Goal: Navigation & Orientation: Find specific page/section

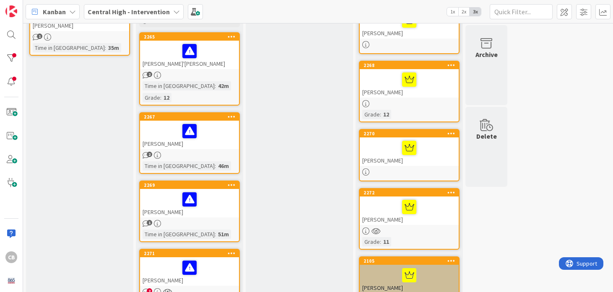
scroll to position [59, 0]
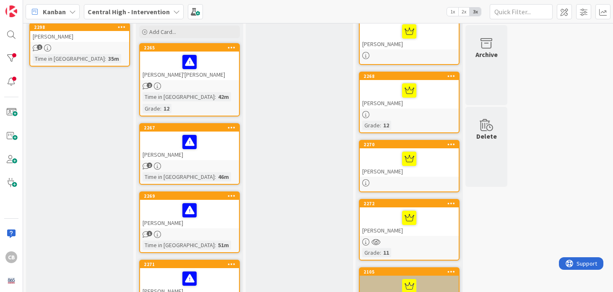
click at [408, 147] on div "2270" at bounding box center [408, 145] width 99 height 8
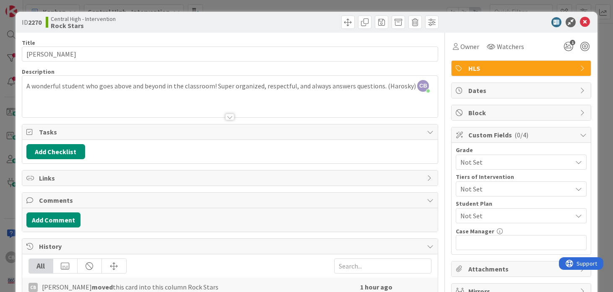
click at [408, 67] on span "HLS" at bounding box center [521, 68] width 107 height 10
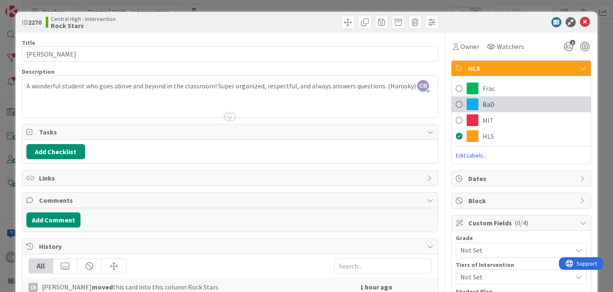
click at [408, 102] on span at bounding box center [458, 104] width 7 height 13
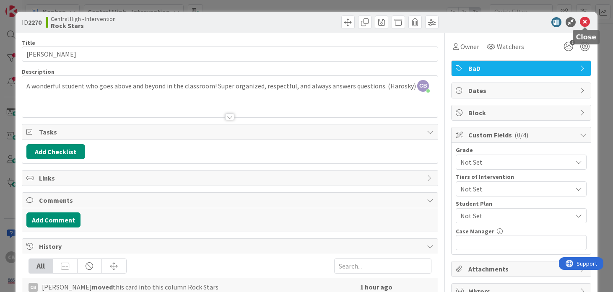
click at [408, 22] on icon at bounding box center [584, 22] width 10 height 10
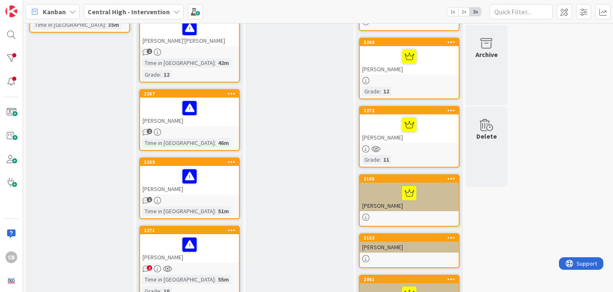
scroll to position [95, 0]
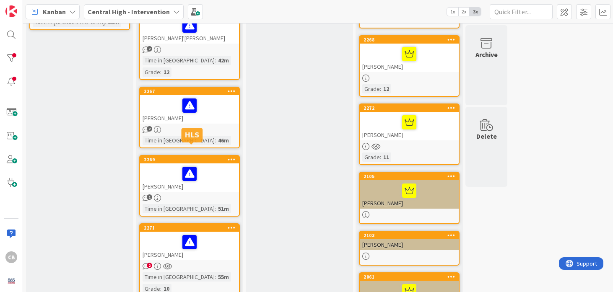
click at [214, 157] on div "2269" at bounding box center [191, 160] width 95 height 6
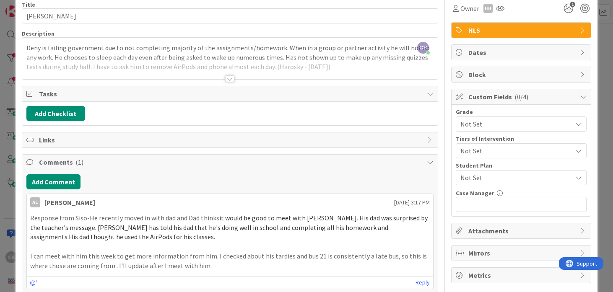
scroll to position [37, 0]
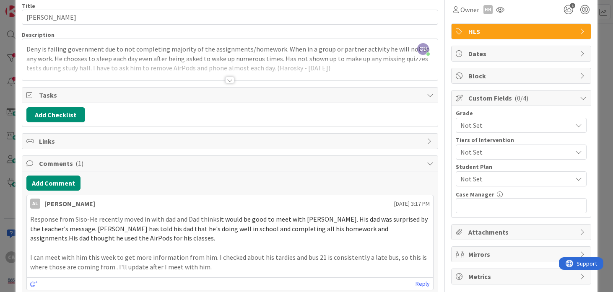
click at [408, 31] on icon at bounding box center [582, 31] width 7 height 7
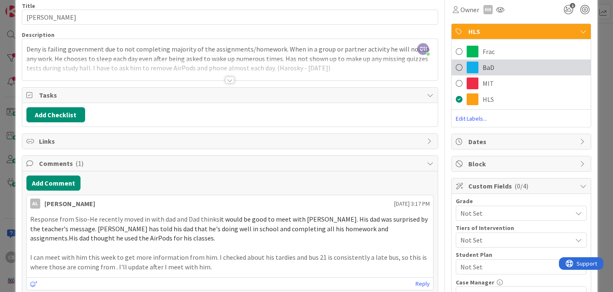
click at [408, 67] on span at bounding box center [458, 67] width 7 height 13
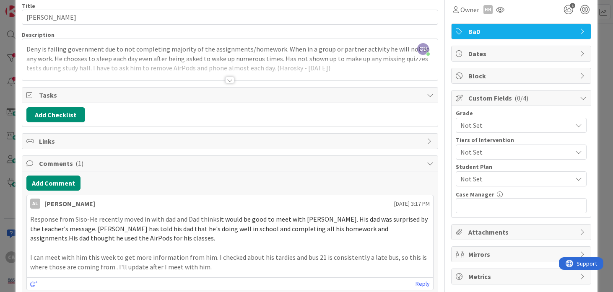
scroll to position [0, 0]
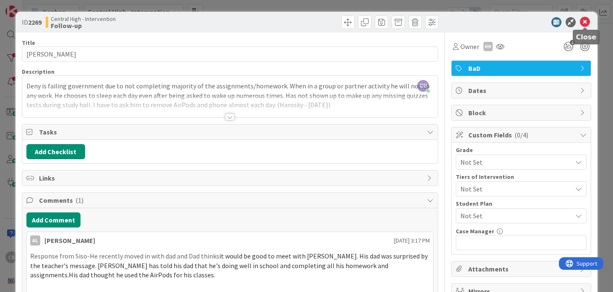
click at [408, 18] on icon at bounding box center [584, 22] width 10 height 10
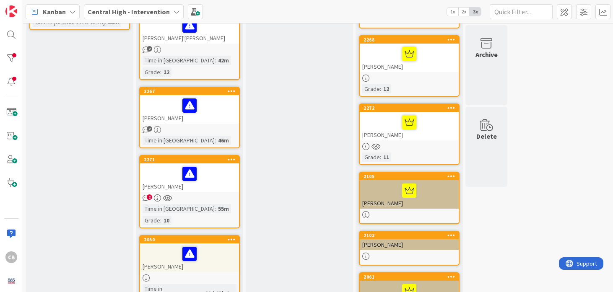
click at [206, 174] on div "[PERSON_NAME]" at bounding box center [189, 177] width 99 height 28
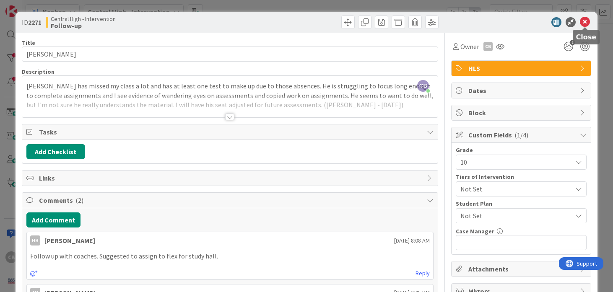
click at [408, 23] on icon at bounding box center [584, 22] width 10 height 10
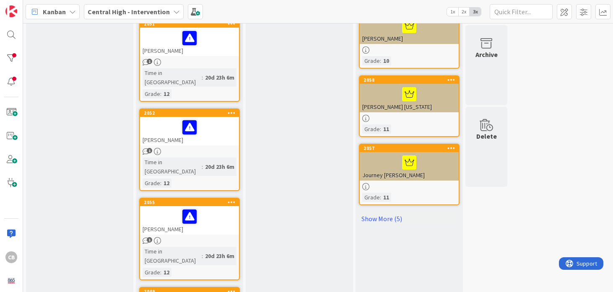
scroll to position [504, 0]
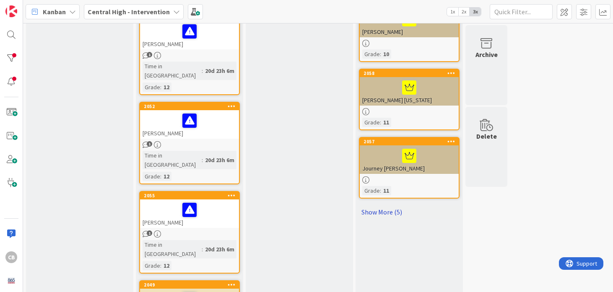
click at [391, 194] on link "Show More (5)" at bounding box center [409, 211] width 101 height 13
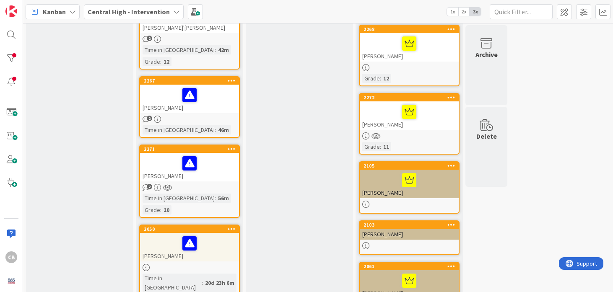
scroll to position [0, 0]
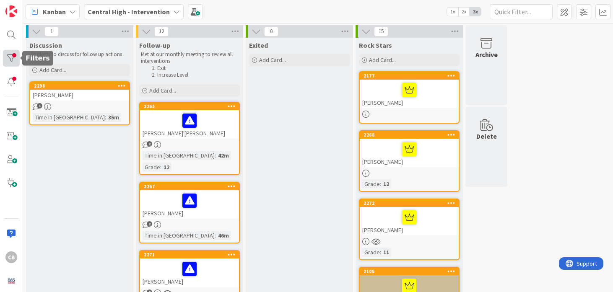
click at [12, 57] on div at bounding box center [11, 58] width 17 height 17
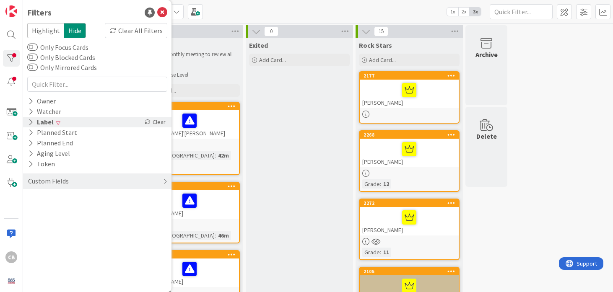
click at [41, 120] on div "Label" at bounding box center [40, 122] width 27 height 10
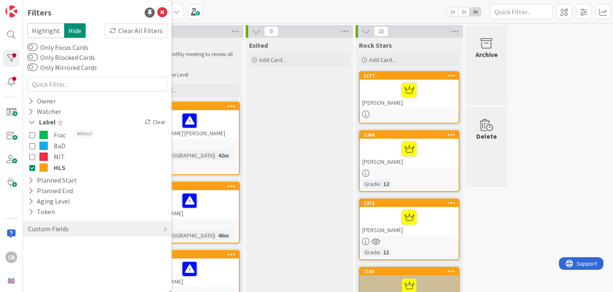
click at [35, 166] on icon at bounding box center [32, 168] width 6 height 6
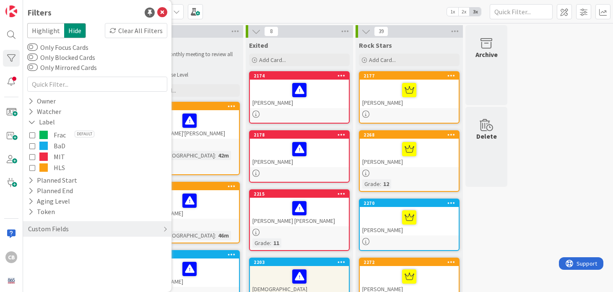
click at [35, 135] on icon at bounding box center [32, 135] width 6 height 6
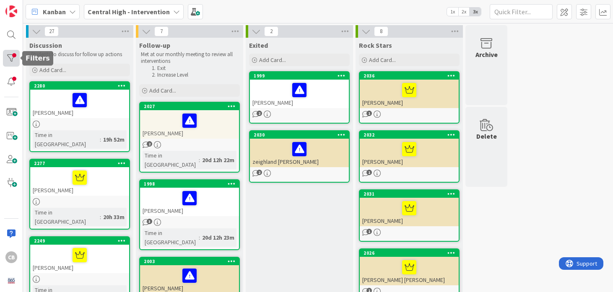
click at [13, 57] on div at bounding box center [11, 58] width 17 height 17
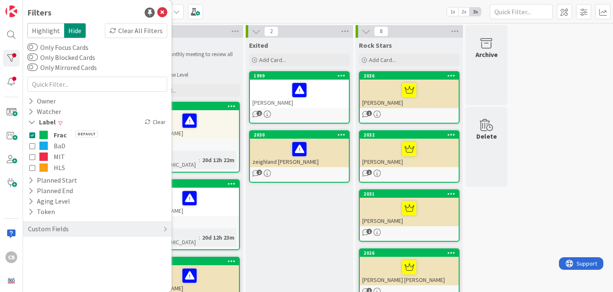
click at [31, 146] on icon at bounding box center [32, 146] width 6 height 6
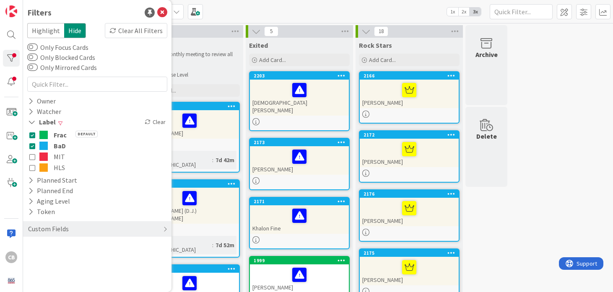
click at [344, 17] on div "Kanban Central High - Intervention 1x 2x 3x" at bounding box center [317, 11] width 589 height 23
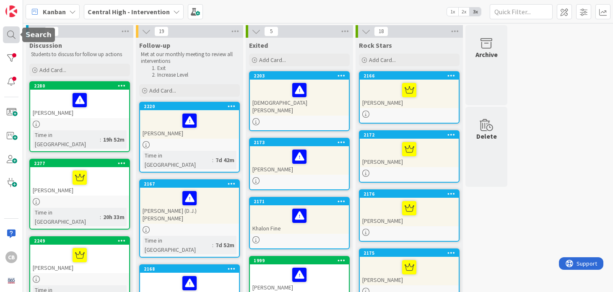
click at [8, 37] on div at bounding box center [11, 34] width 17 height 17
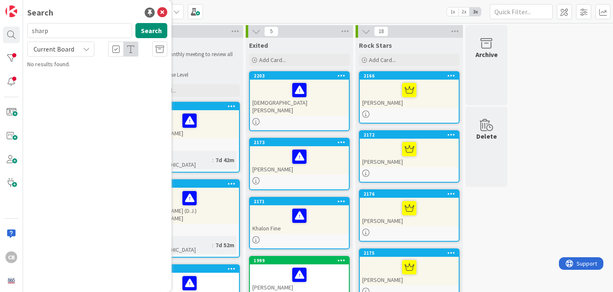
type input "sharp"
click at [96, 71] on p "[PERSON_NAME]" at bounding box center [103, 74] width 128 height 9
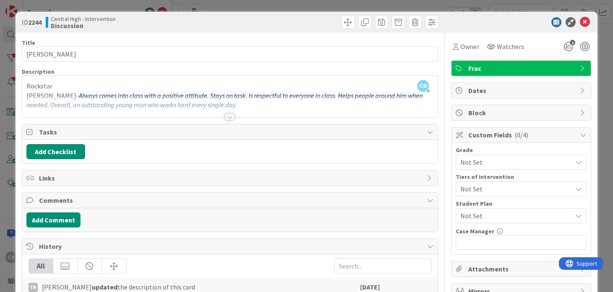
click at [226, 116] on div at bounding box center [229, 117] width 9 height 7
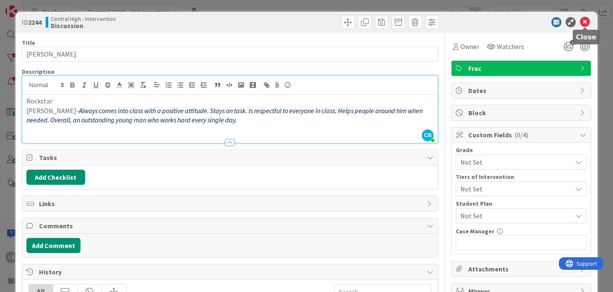
click at [408, 23] on icon at bounding box center [584, 22] width 10 height 10
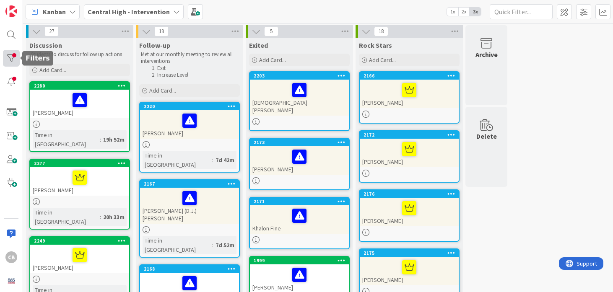
click at [15, 64] on div at bounding box center [11, 58] width 17 height 17
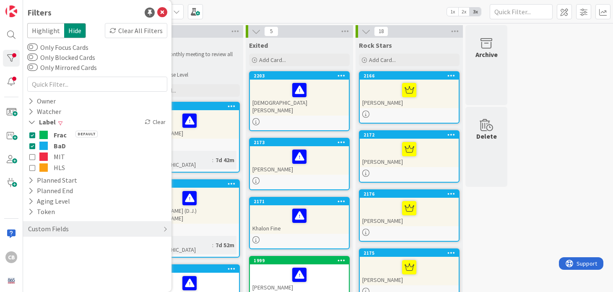
click at [31, 146] on icon at bounding box center [32, 146] width 6 height 6
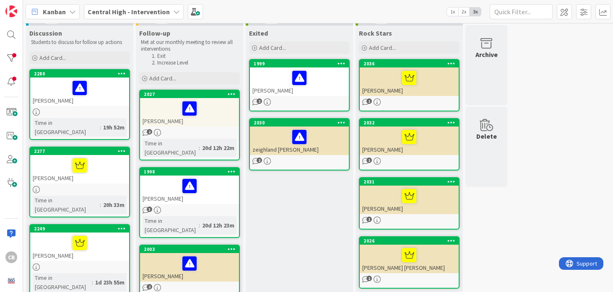
scroll to position [1, 0]
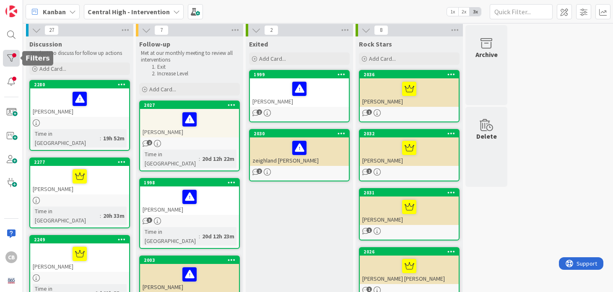
click at [9, 58] on div at bounding box center [11, 58] width 17 height 17
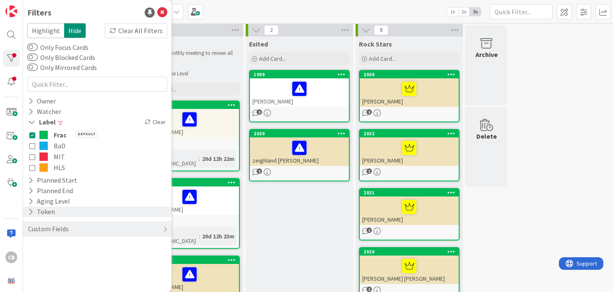
click at [31, 194] on icon at bounding box center [30, 211] width 5 height 7
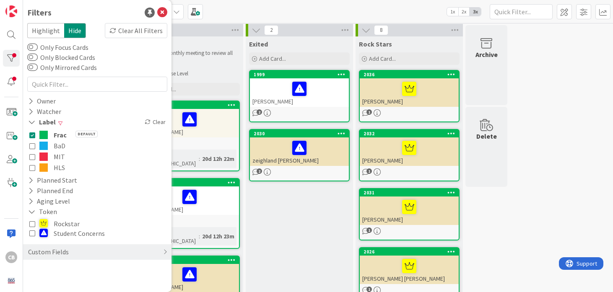
click at [31, 194] on icon at bounding box center [32, 233] width 6 height 6
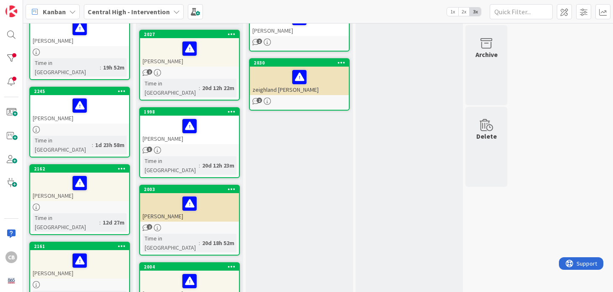
scroll to position [75, 0]
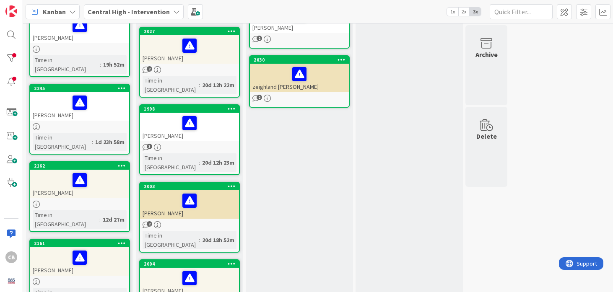
click at [118, 194] on div at bounding box center [80, 258] width 94 height 18
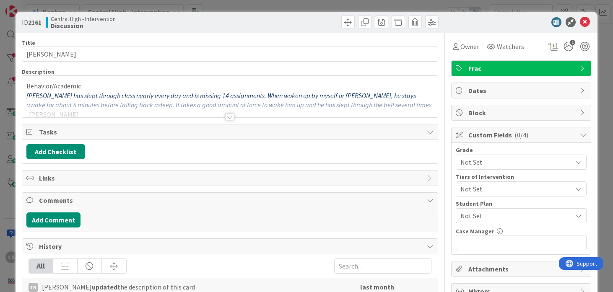
click at [227, 118] on div at bounding box center [229, 117] width 9 height 7
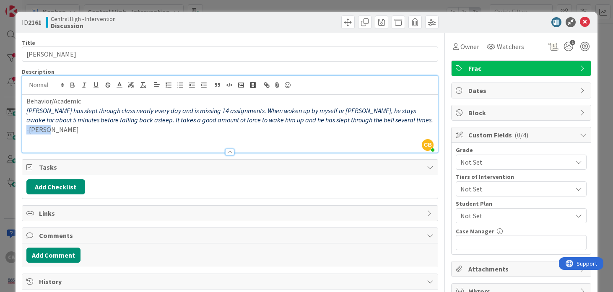
drag, startPoint x: 49, startPoint y: 132, endPoint x: 21, endPoint y: 132, distance: 28.5
click at [21, 132] on div "ID 2161 Central High - Intervention Discussion Title 13 / 128 [PERSON_NAME] Des…" at bounding box center [307, 221] width 582 height 419
click at [217, 134] on p at bounding box center [229, 139] width 407 height 10
click at [408, 23] on icon at bounding box center [584, 22] width 10 height 10
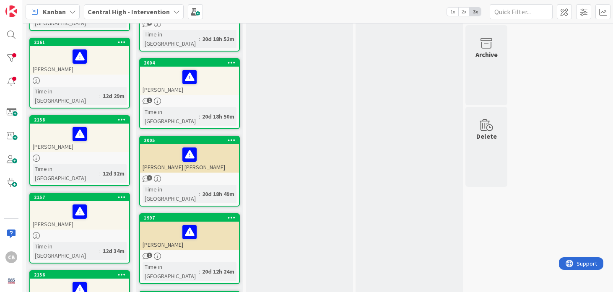
scroll to position [295, 0]
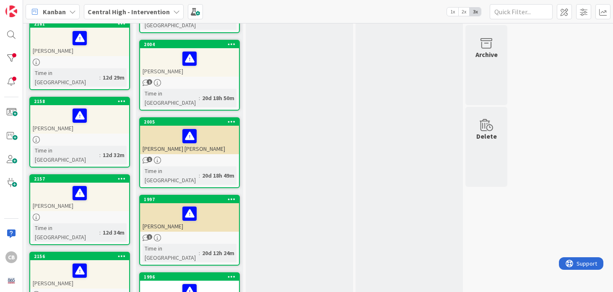
click at [109, 184] on div at bounding box center [80, 193] width 94 height 18
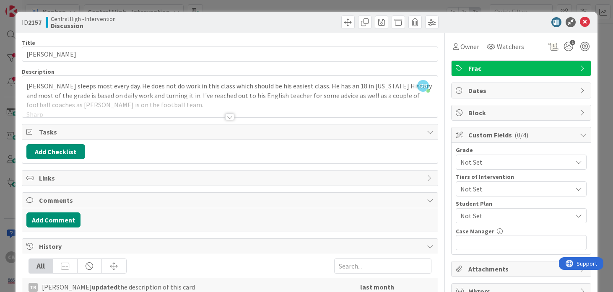
click at [229, 115] on div at bounding box center [229, 117] width 9 height 7
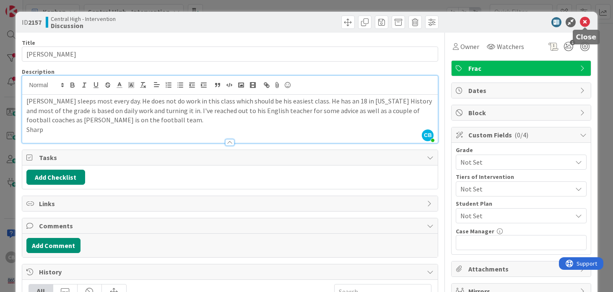
click at [408, 22] on icon at bounding box center [584, 22] width 10 height 10
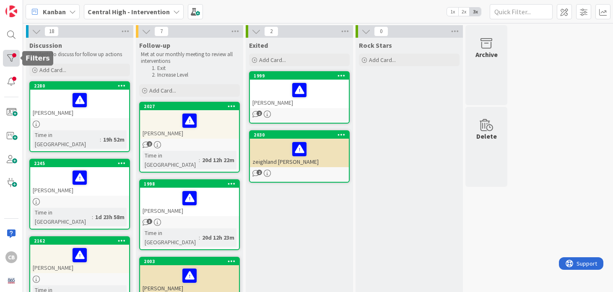
click at [13, 57] on div at bounding box center [11, 58] width 17 height 17
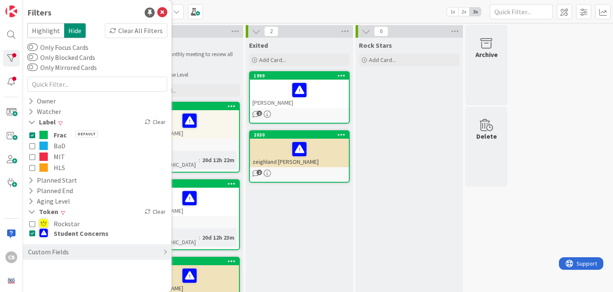
click at [32, 135] on icon at bounding box center [32, 135] width 6 height 6
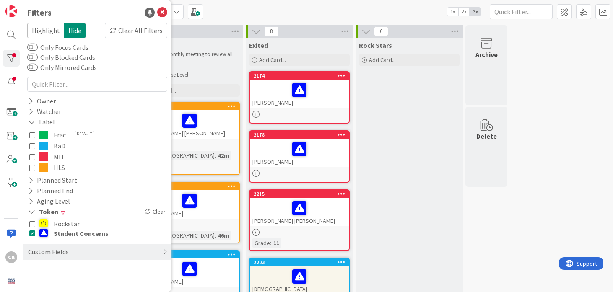
click at [33, 194] on icon at bounding box center [32, 233] width 6 height 6
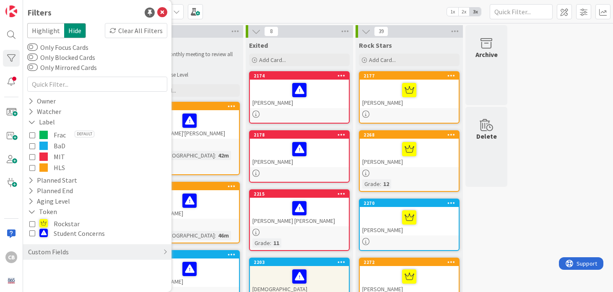
click at [233, 69] on li "Exit" at bounding box center [193, 68] width 89 height 7
